Goal: Information Seeking & Learning: Learn about a topic

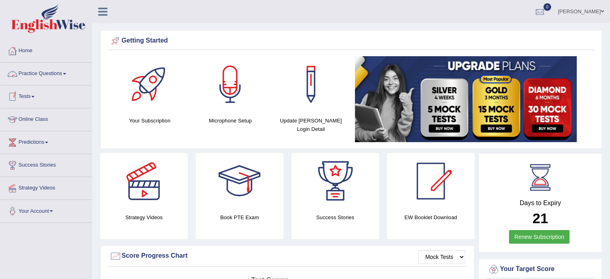
click at [61, 73] on link "Practice Questions" at bounding box center [45, 73] width 91 height 20
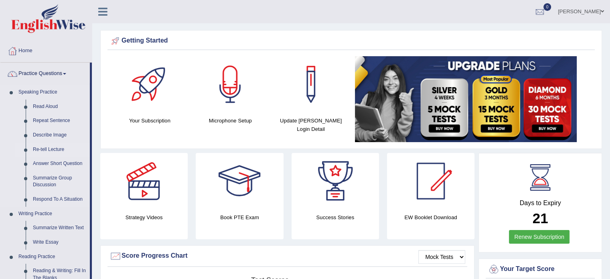
click at [53, 145] on link "Re-tell Lecture" at bounding box center [59, 149] width 61 height 14
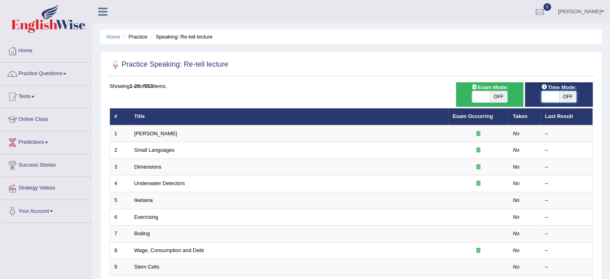
checkbox input "true"
drag, startPoint x: 547, startPoint y: 93, endPoint x: 583, endPoint y: 99, distance: 35.7
click at [583, 99] on div "ON OFF" at bounding box center [559, 97] width 60 height 12
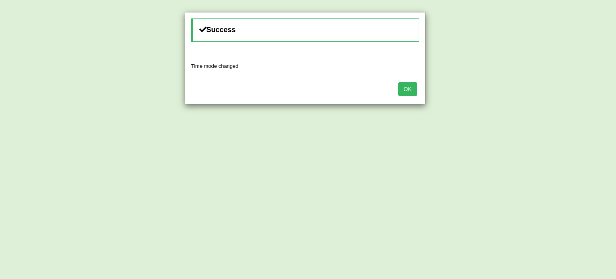
click at [404, 90] on button "OK" at bounding box center [407, 89] width 18 height 14
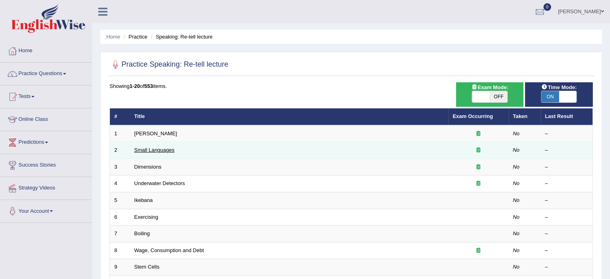
click at [158, 149] on link "Small Languages" at bounding box center [154, 150] width 40 height 6
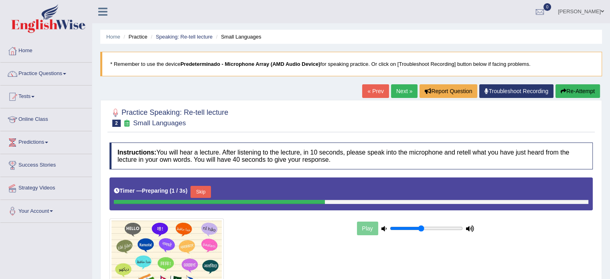
click at [570, 87] on button "Re-Attempt" at bounding box center [577, 91] width 44 height 14
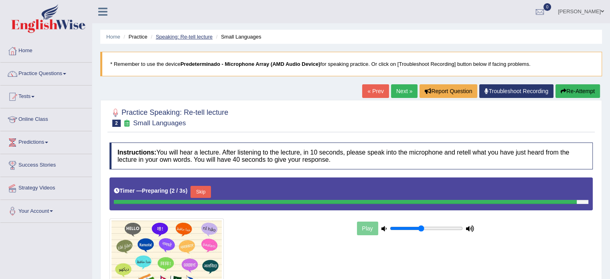
click at [188, 35] on link "Speaking: Re-tell lecture" at bounding box center [184, 37] width 57 height 6
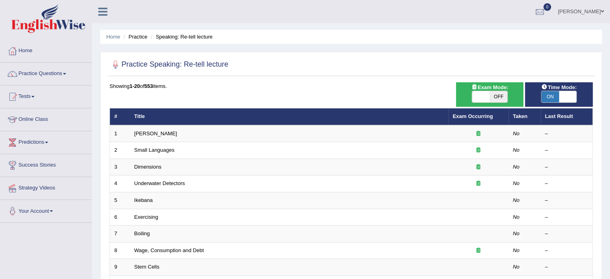
click at [428, 66] on div at bounding box center [350, 65] width 483 height 16
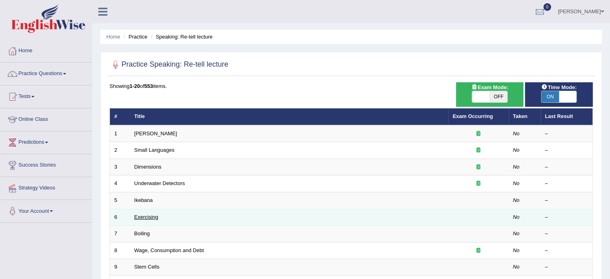
click at [141, 214] on link "Exercising" at bounding box center [146, 217] width 24 height 6
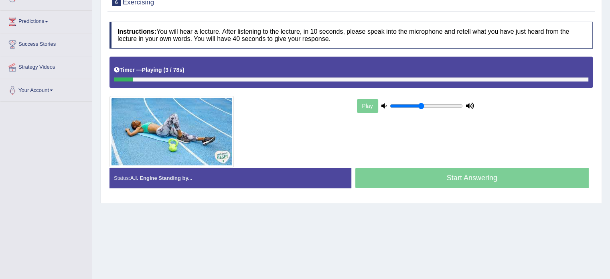
scroll to position [121, 0]
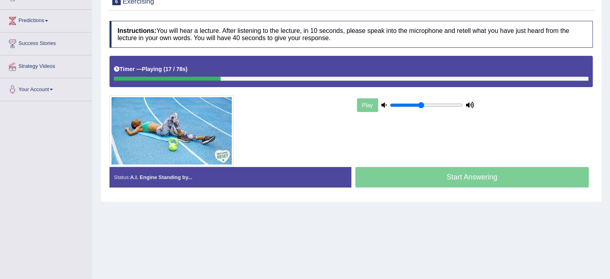
click at [308, 127] on div at bounding box center [228, 130] width 246 height 71
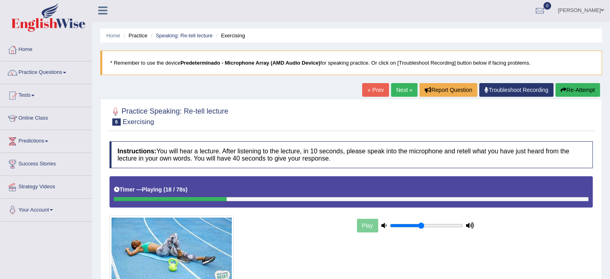
scroll to position [0, 0]
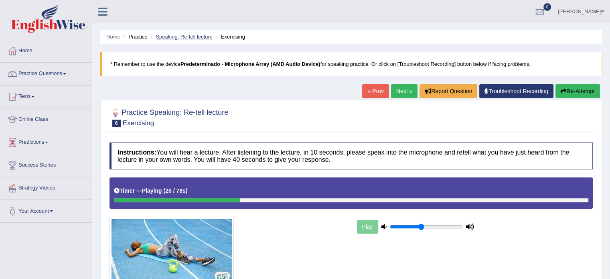
click at [197, 35] on link "Speaking: Re-tell lecture" at bounding box center [184, 37] width 57 height 6
